Goal: Information Seeking & Learning: Learn about a topic

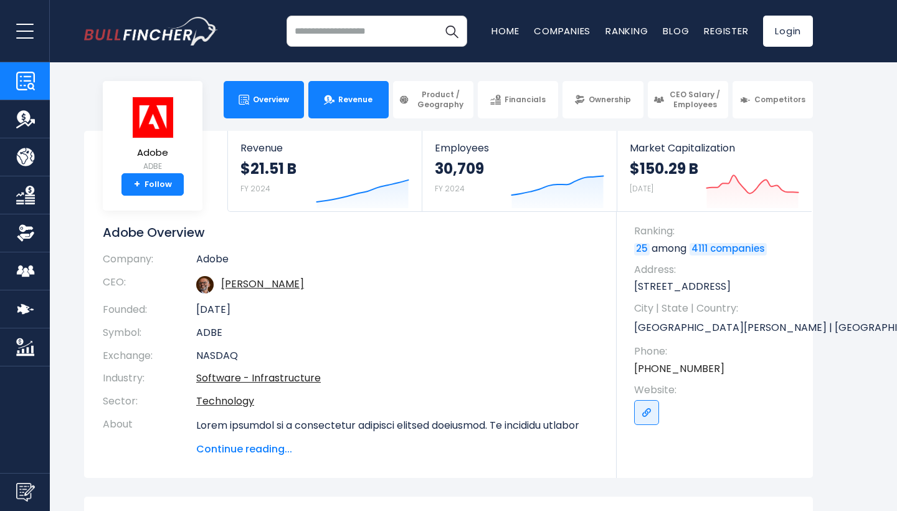
click at [349, 108] on link "Revenue" at bounding box center [348, 99] width 80 height 37
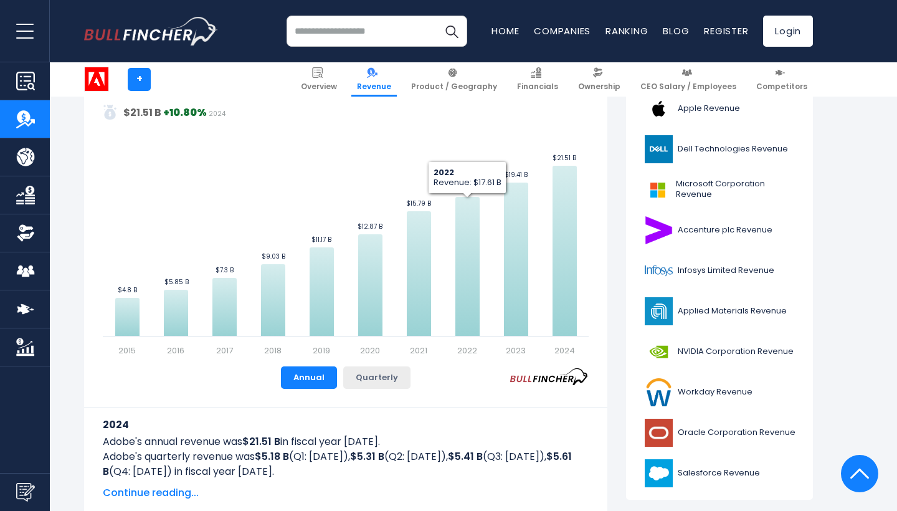
click at [370, 373] on button "Quarterly" at bounding box center [376, 377] width 67 height 22
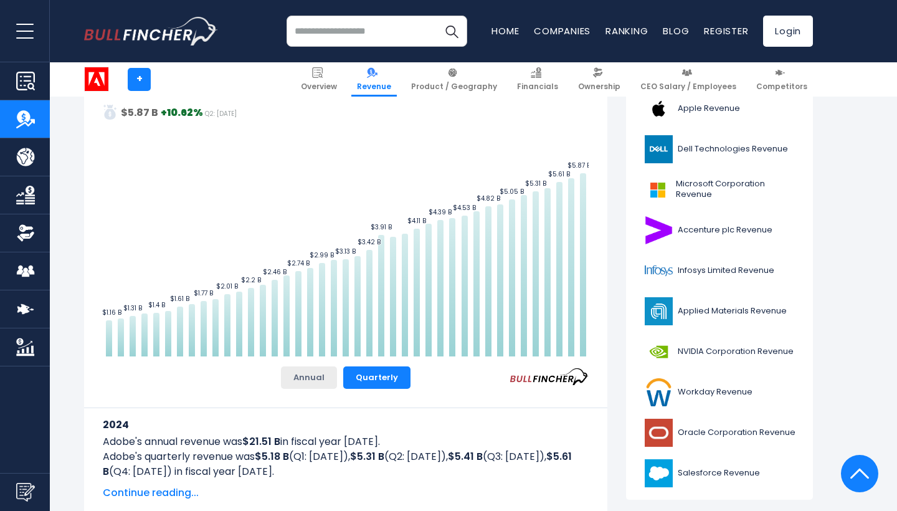
click at [325, 376] on button "Annual" at bounding box center [309, 377] width 56 height 22
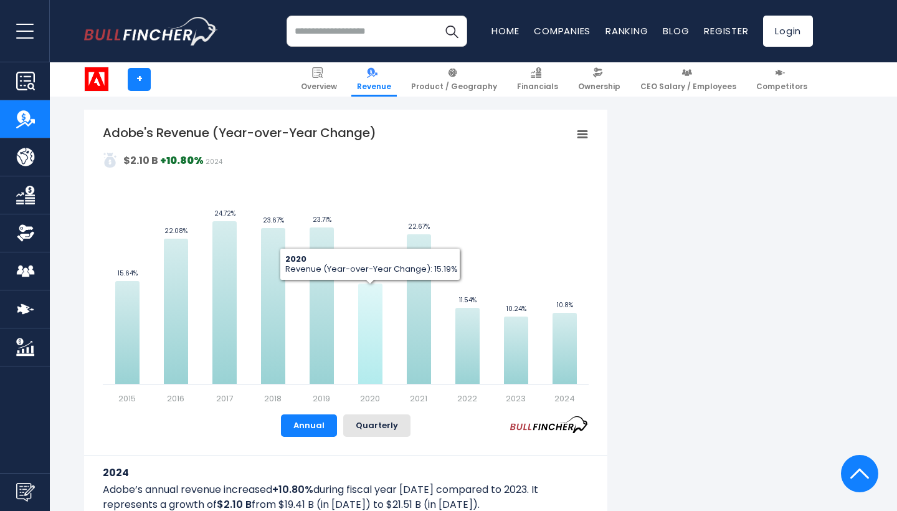
scroll to position [743, 0]
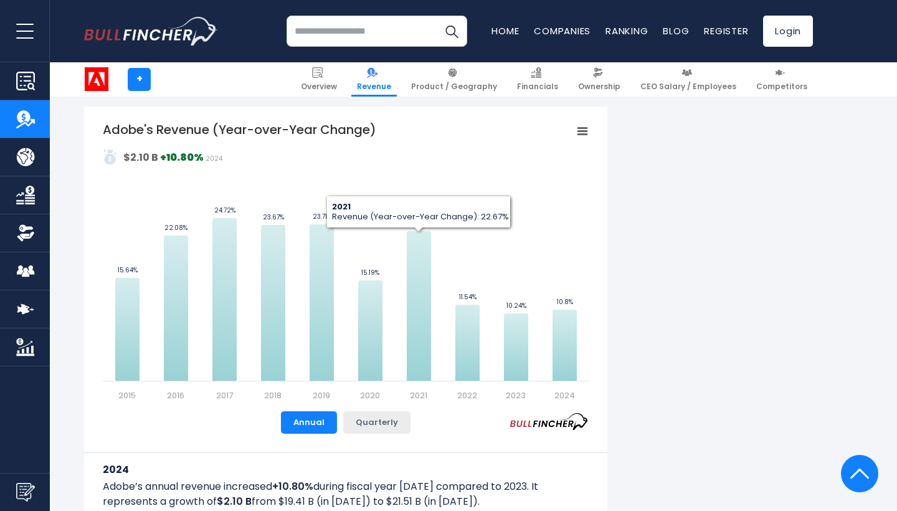
click at [382, 419] on button "Quarterly" at bounding box center [376, 422] width 67 height 22
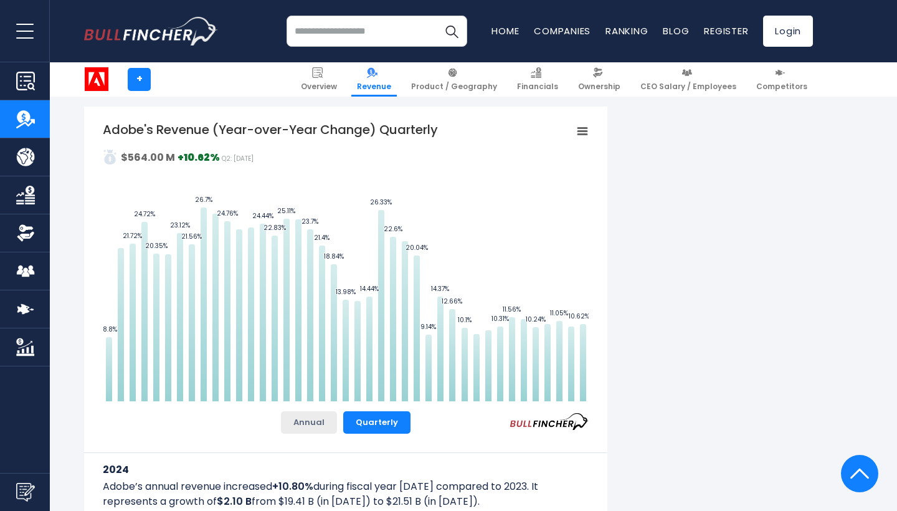
click at [308, 421] on button "Annual" at bounding box center [309, 422] width 56 height 22
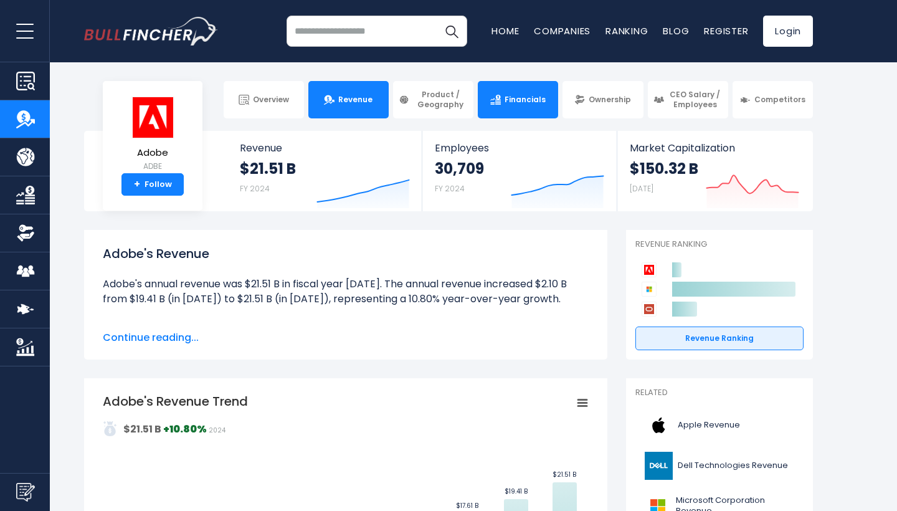
scroll to position [0, 0]
click at [494, 98] on img at bounding box center [495, 100] width 11 height 11
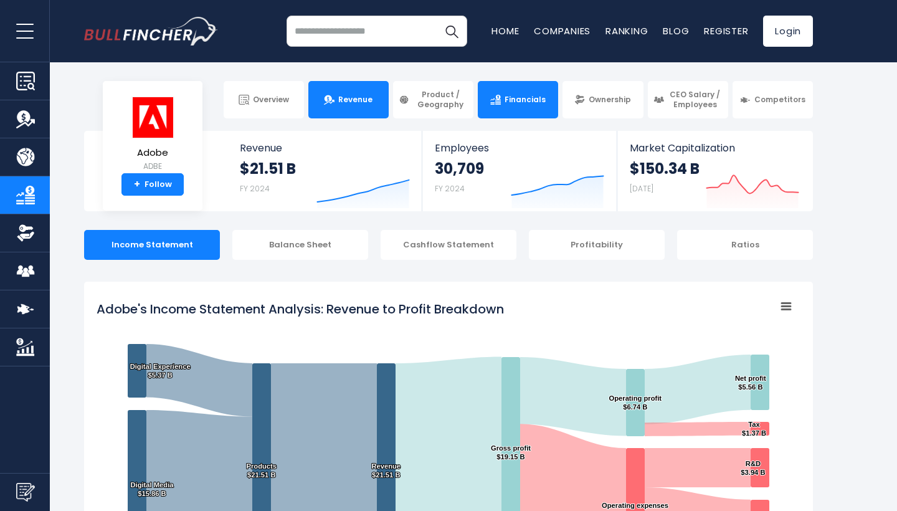
click at [359, 101] on span "Revenue" at bounding box center [355, 100] width 34 height 10
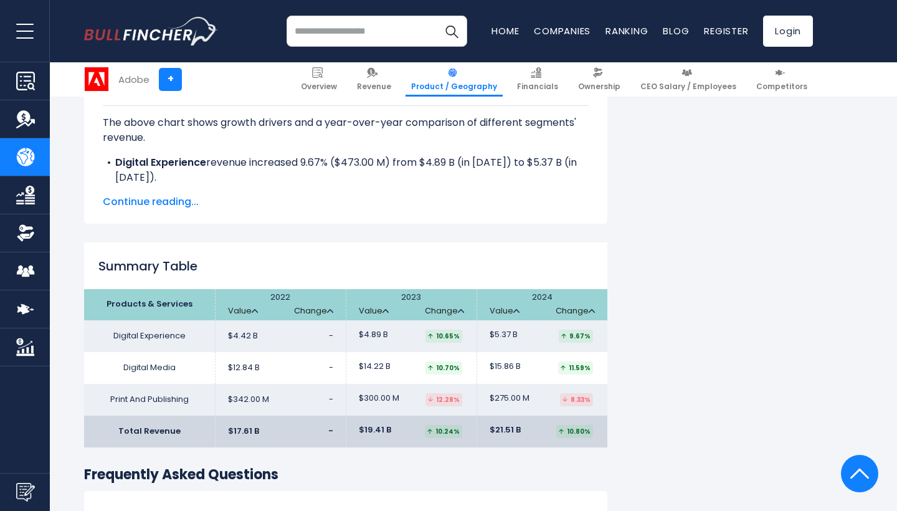
scroll to position [1817, 0]
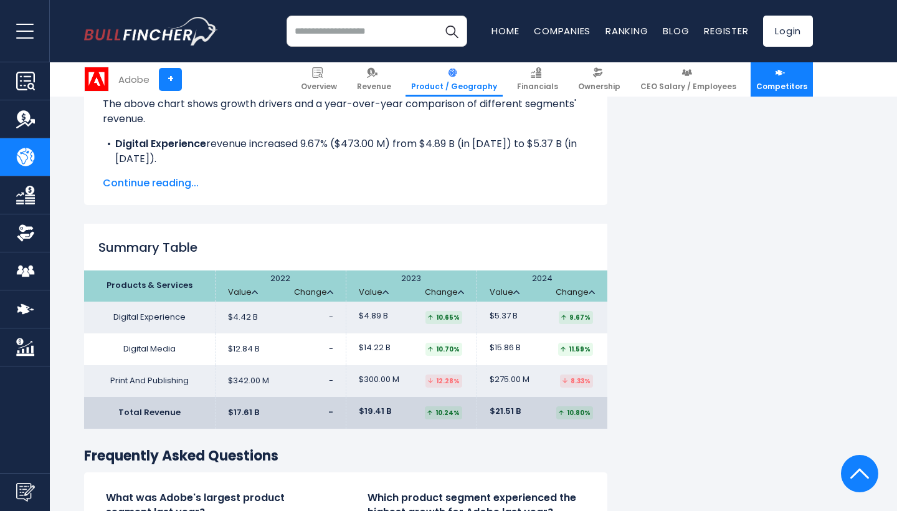
click at [779, 83] on span "Competitors" at bounding box center [781, 87] width 51 height 10
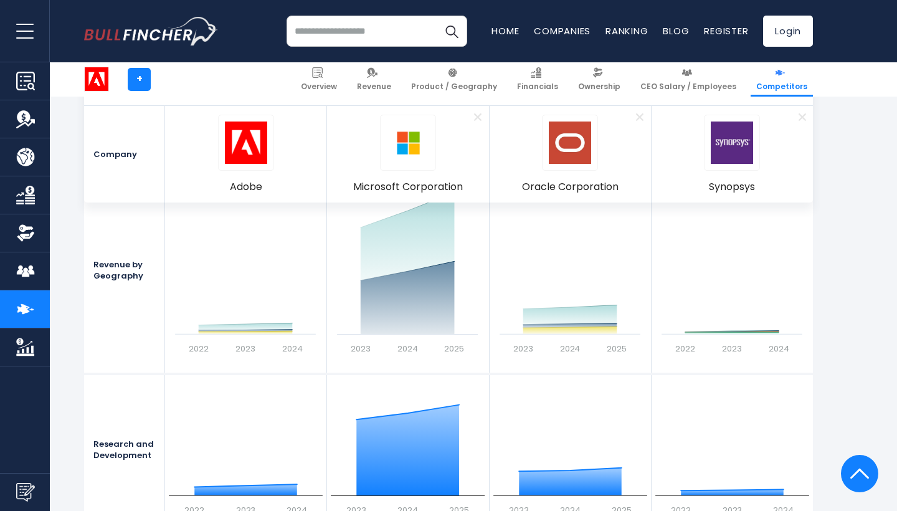
scroll to position [1519, 0]
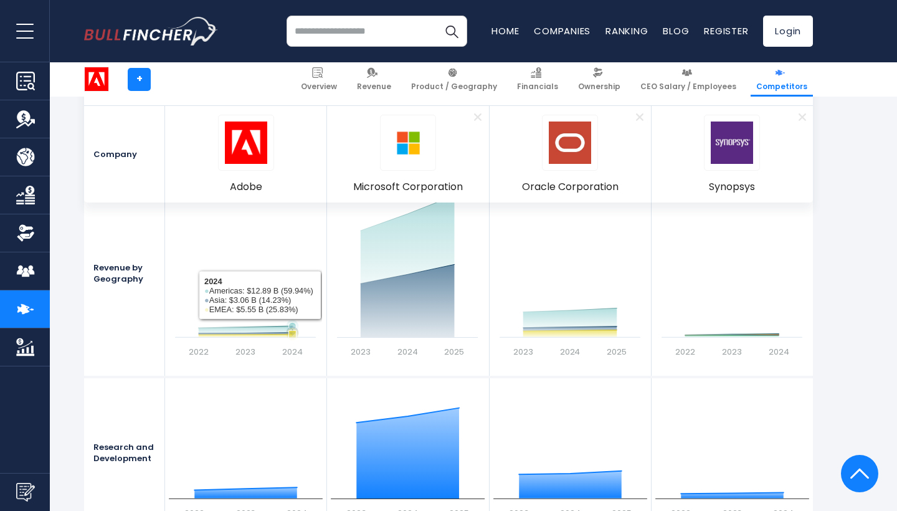
click at [272, 334] on icon at bounding box center [246, 334] width 94 height 1
click at [381, 86] on span "Revenue" at bounding box center [374, 87] width 34 height 10
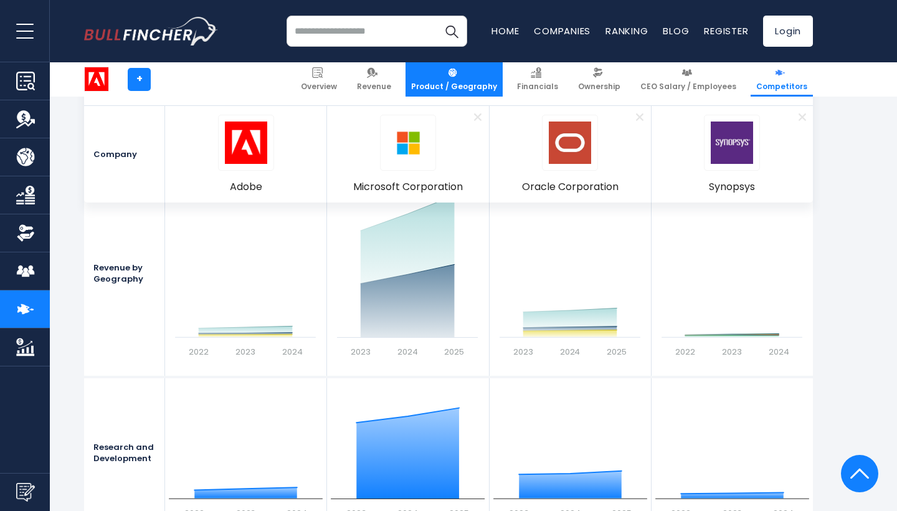
click at [453, 80] on link "Product / Geography" at bounding box center [453, 79] width 97 height 34
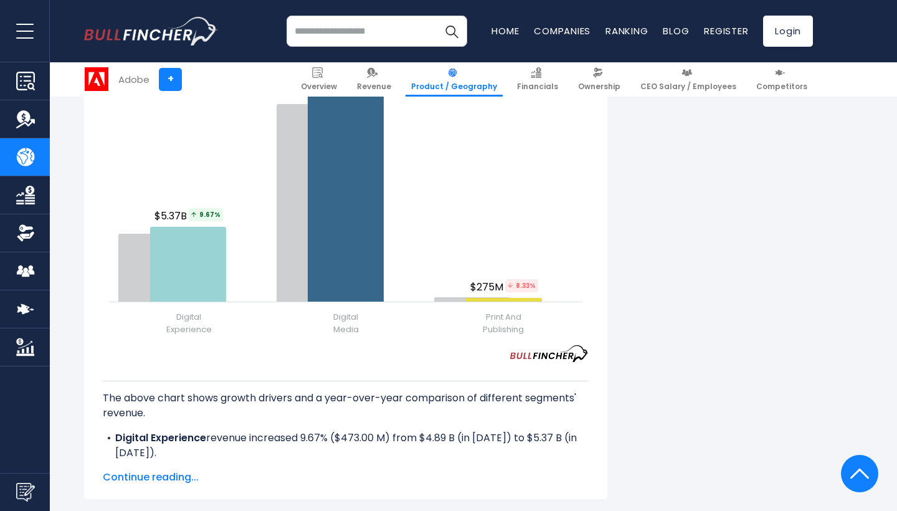
scroll to position [1485, 0]
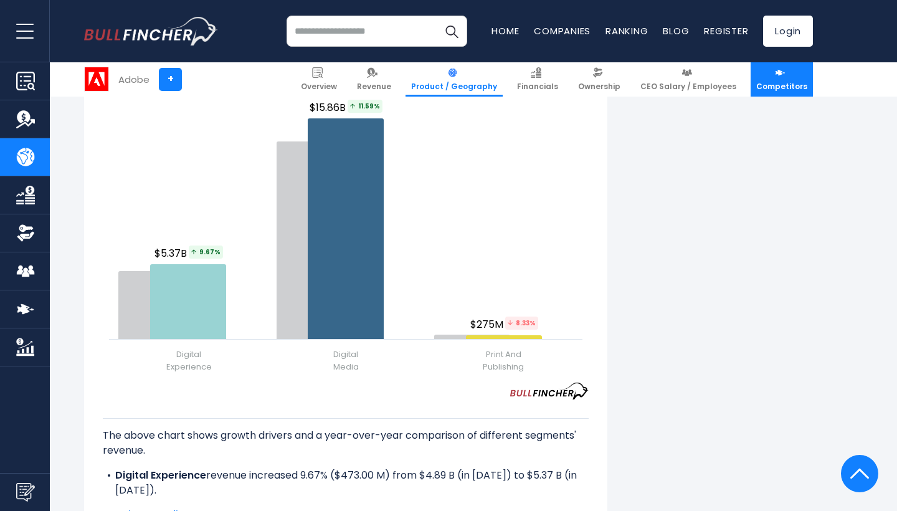
click at [780, 81] on link "Competitors" at bounding box center [781, 79] width 62 height 34
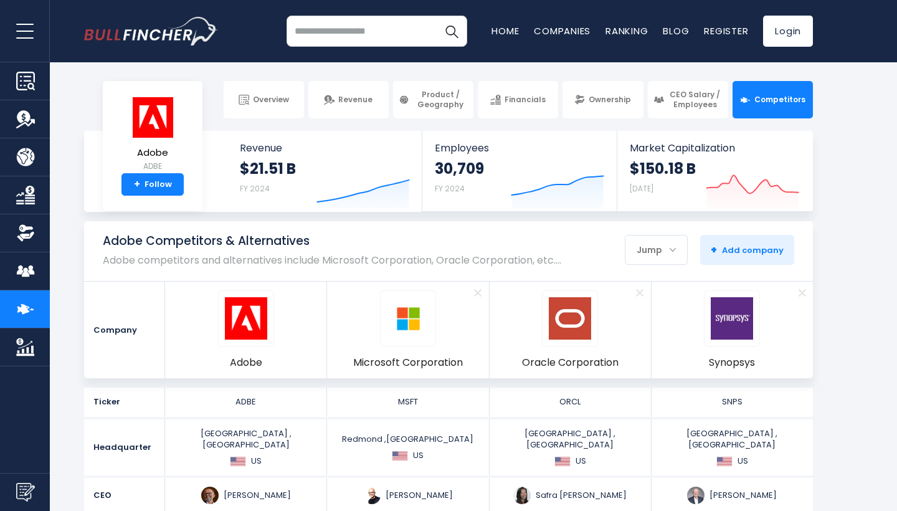
click at [21, 117] on img "Company Revenue" at bounding box center [25, 119] width 19 height 19
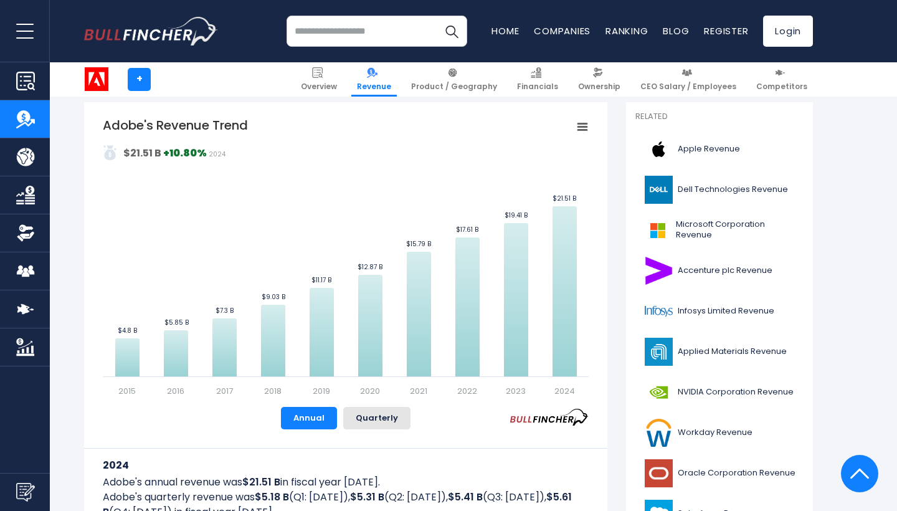
scroll to position [258, 0]
